Goal: Task Accomplishment & Management: Complete application form

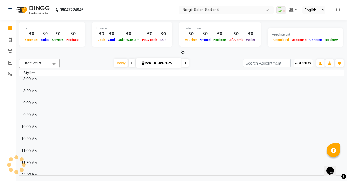
click at [310, 66] on button "ADD NEW Toggle Dropdown" at bounding box center [303, 63] width 19 height 8
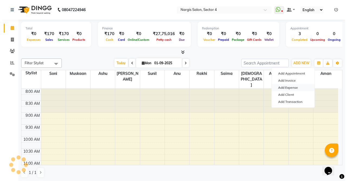
scroll to position [144, 0]
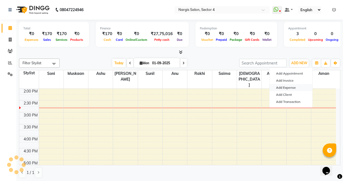
click at [283, 88] on link "Add Expense" at bounding box center [291, 87] width 43 height 7
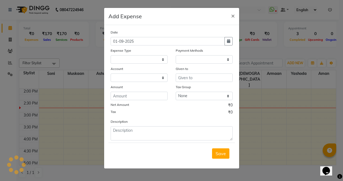
select select
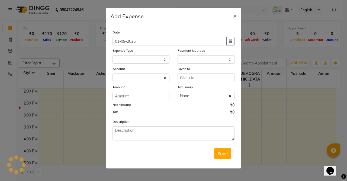
select select "1"
select select "2938"
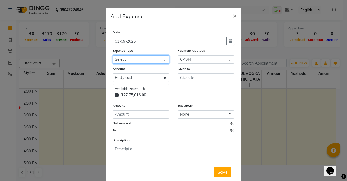
click at [162, 60] on select "Select Advance Salary Bank charges Car maintenance Cash transfer to bank Cash t…" at bounding box center [141, 59] width 57 height 8
select select "18446"
click at [113, 55] on select "Select Advance Salary Bank charges Car maintenance Cash transfer to bank Cash t…" at bounding box center [141, 59] width 57 height 8
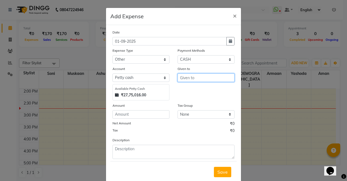
click at [186, 75] on input "text" at bounding box center [206, 77] width 57 height 8
type input "aayush"
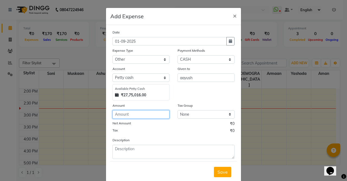
click at [165, 112] on input "number" at bounding box center [141, 114] width 57 height 8
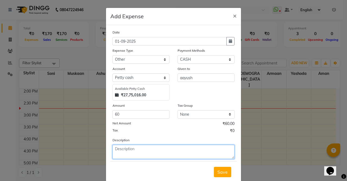
click at [164, 150] on textarea at bounding box center [174, 151] width 122 height 14
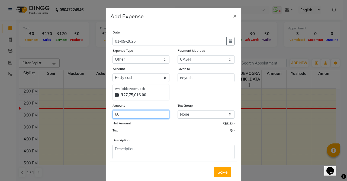
click at [154, 112] on input "60" at bounding box center [141, 114] width 57 height 8
type input "6"
type input "40"
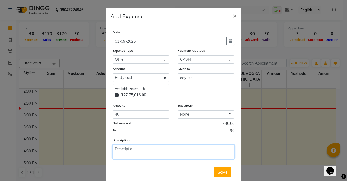
click at [184, 148] on textarea at bounding box center [174, 151] width 122 height 14
type textarea "surf excel"
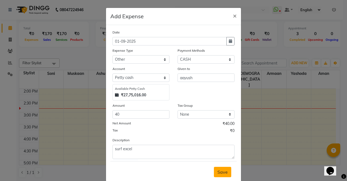
click at [224, 174] on span "Save" at bounding box center [223, 171] width 10 height 5
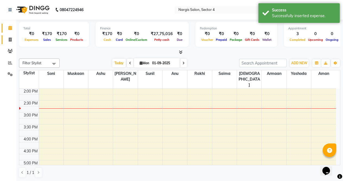
click at [7, 43] on link "Invoice" at bounding box center [8, 39] width 13 height 9
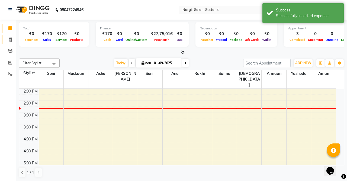
select select "service"
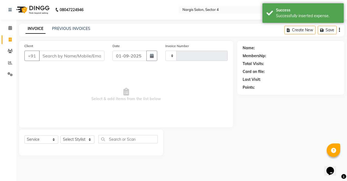
type input "3965"
select select "4130"
